Goal: Register for event/course

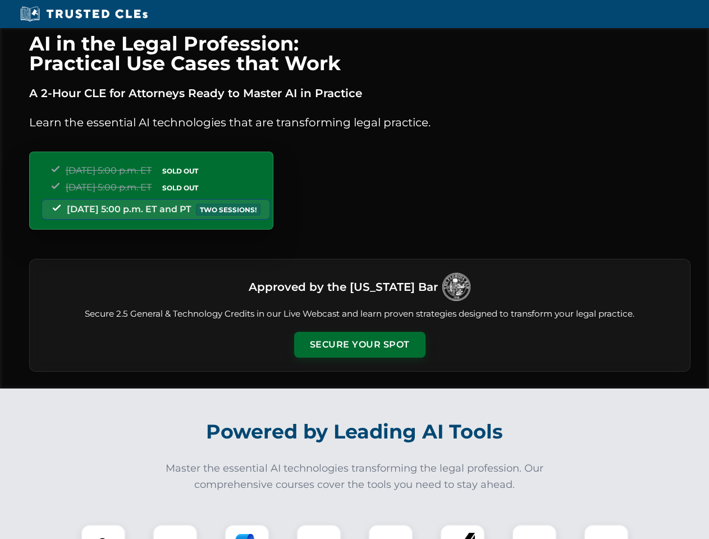
click at [359, 345] on button "Secure Your Spot" at bounding box center [359, 345] width 131 height 26
click at [103, 532] on img at bounding box center [103, 546] width 33 height 33
click at [175, 532] on div at bounding box center [175, 546] width 45 height 45
click at [247, 532] on div at bounding box center [247, 546] width 45 height 45
